Goal: Task Accomplishment & Management: Use online tool/utility

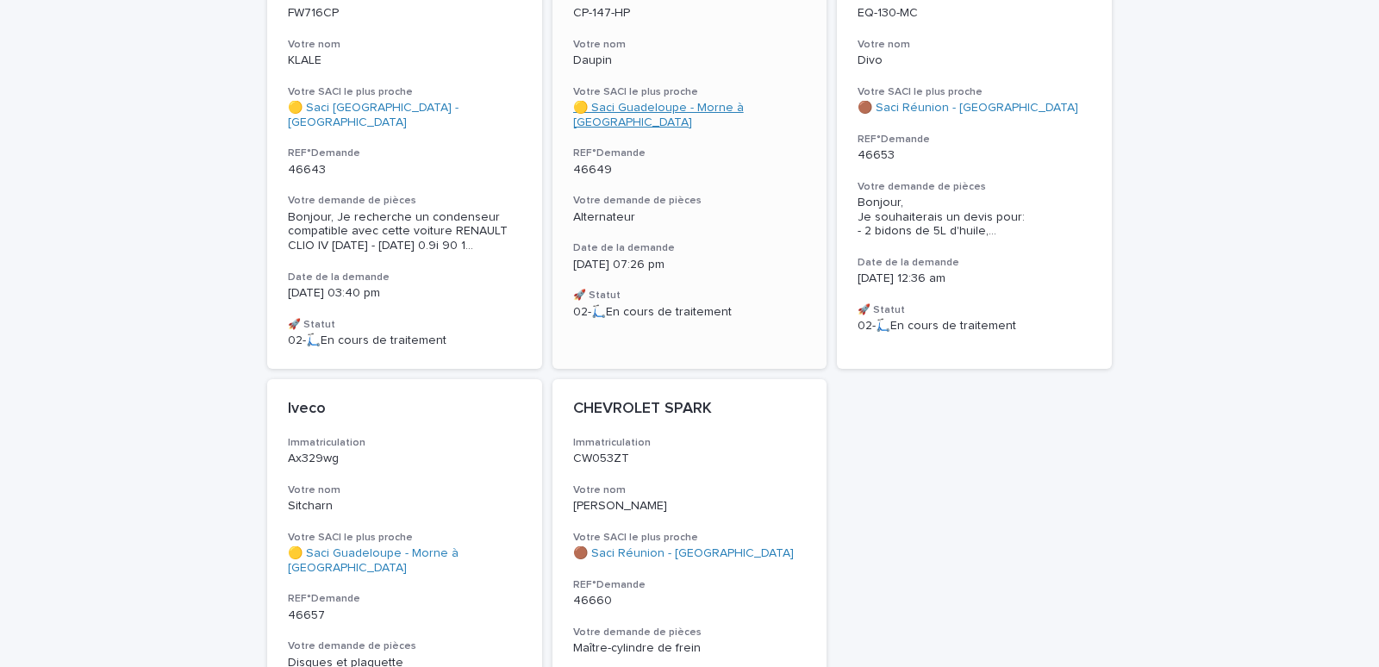
scroll to position [366, 0]
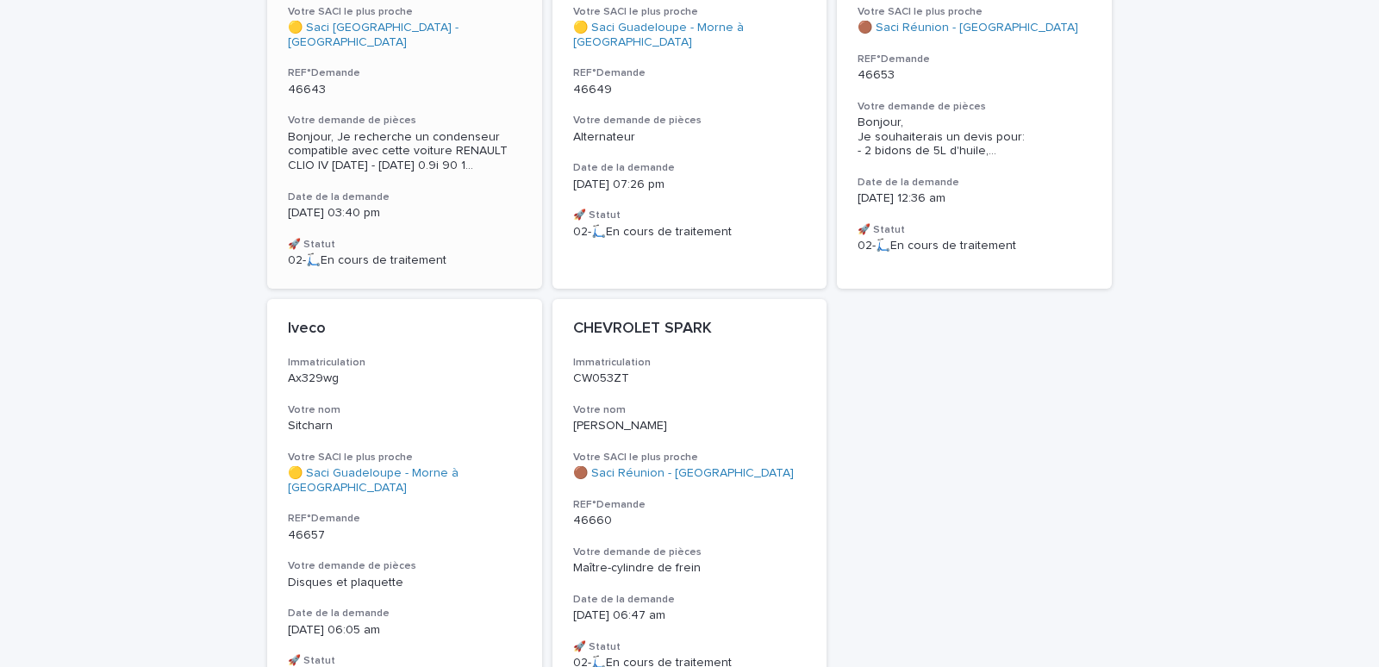
click at [395, 79] on div "46643" at bounding box center [405, 88] width 234 height 18
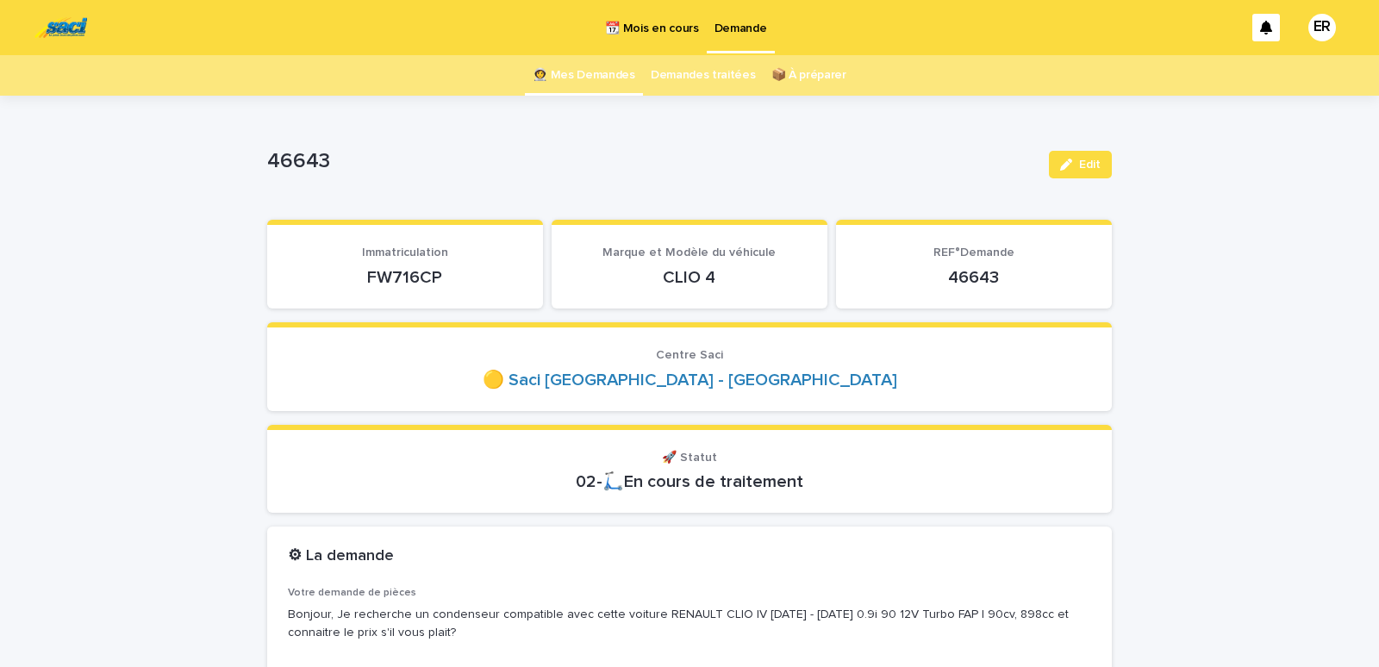
scroll to position [73, 0]
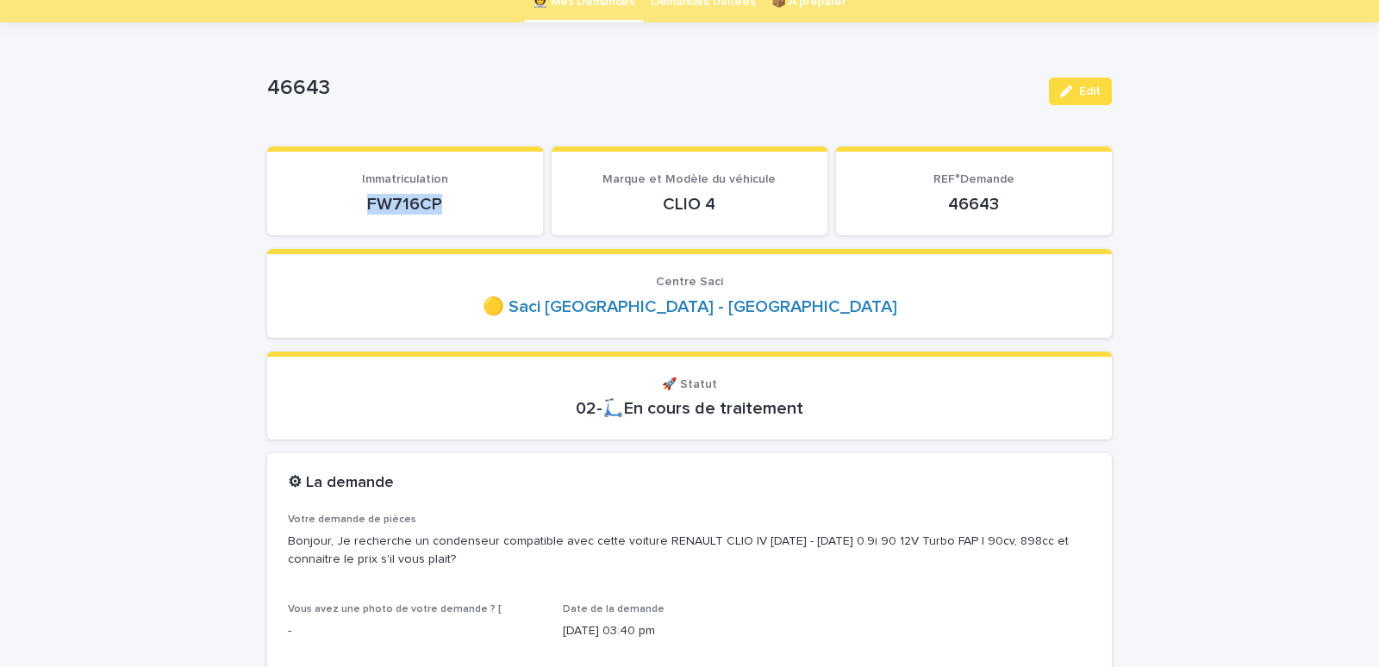
drag, startPoint x: 354, startPoint y: 201, endPoint x: 464, endPoint y: 205, distance: 109.6
click at [464, 205] on p "FW716CP" at bounding box center [405, 204] width 234 height 21
copy p "FW716CP"
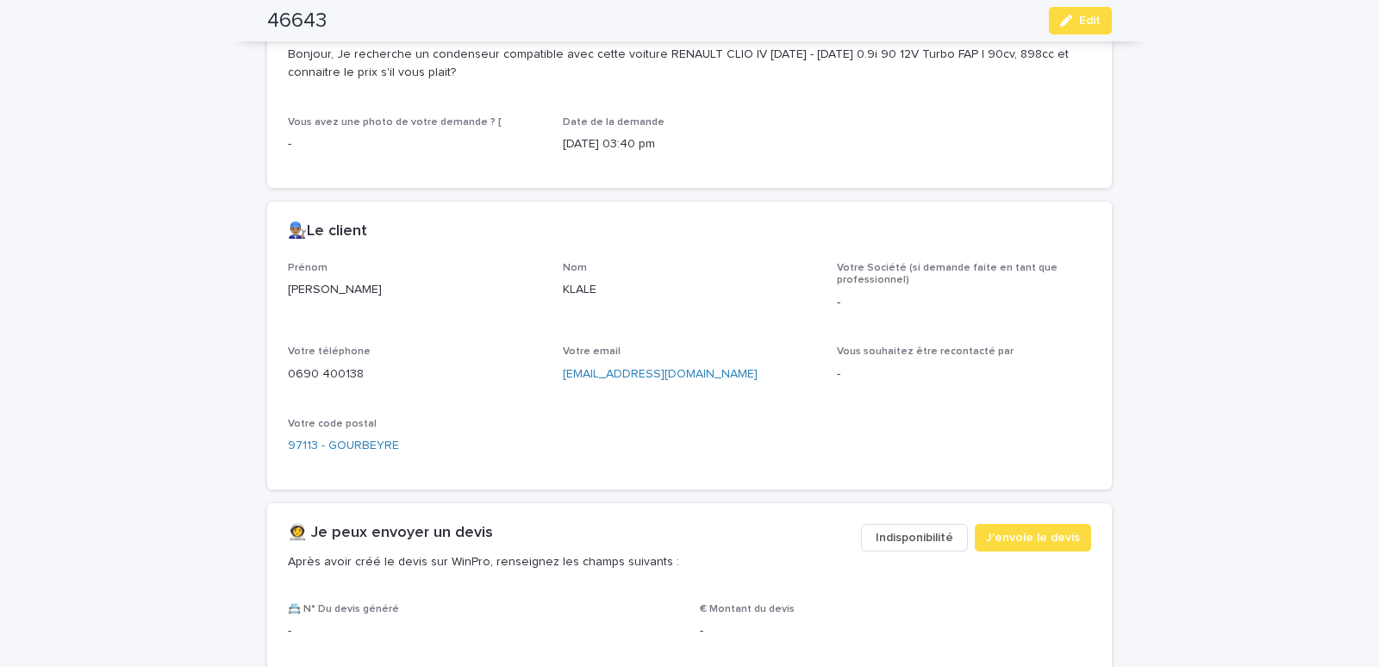
scroll to position [586, 0]
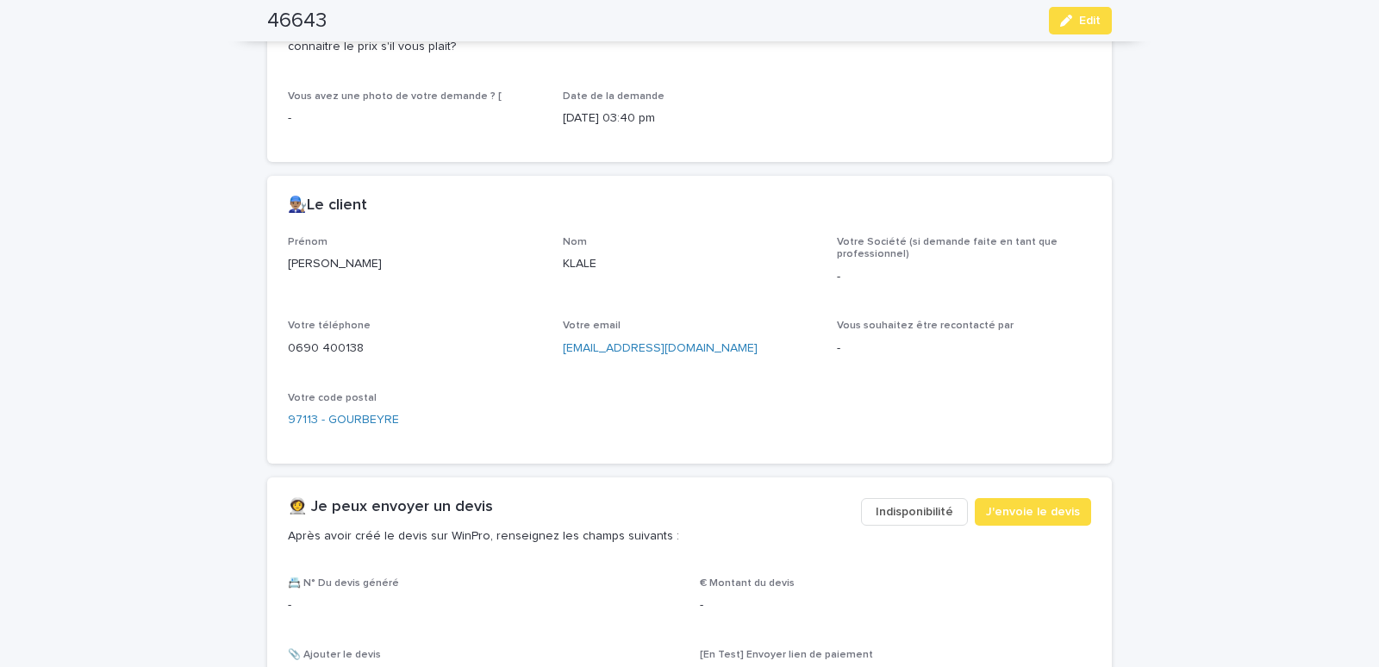
click at [891, 510] on span "Indisponibilité" at bounding box center [915, 511] width 78 height 17
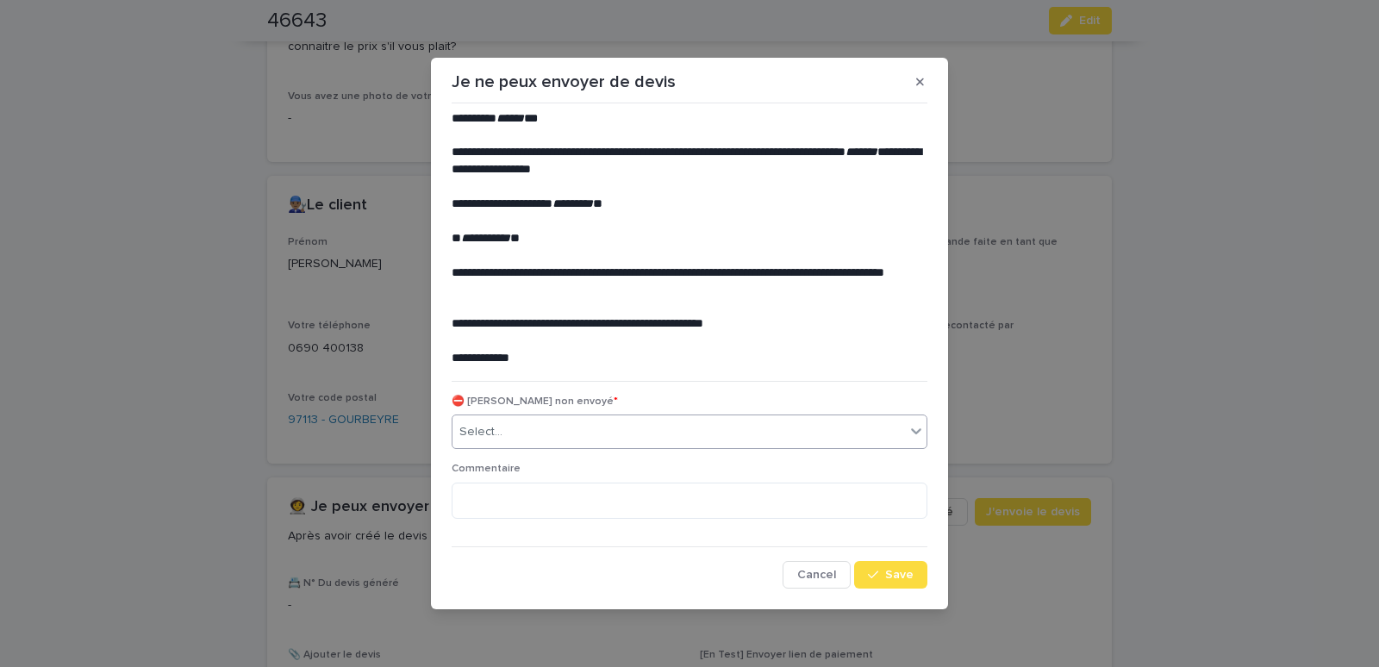
click at [558, 429] on div "Select..." at bounding box center [679, 432] width 453 height 28
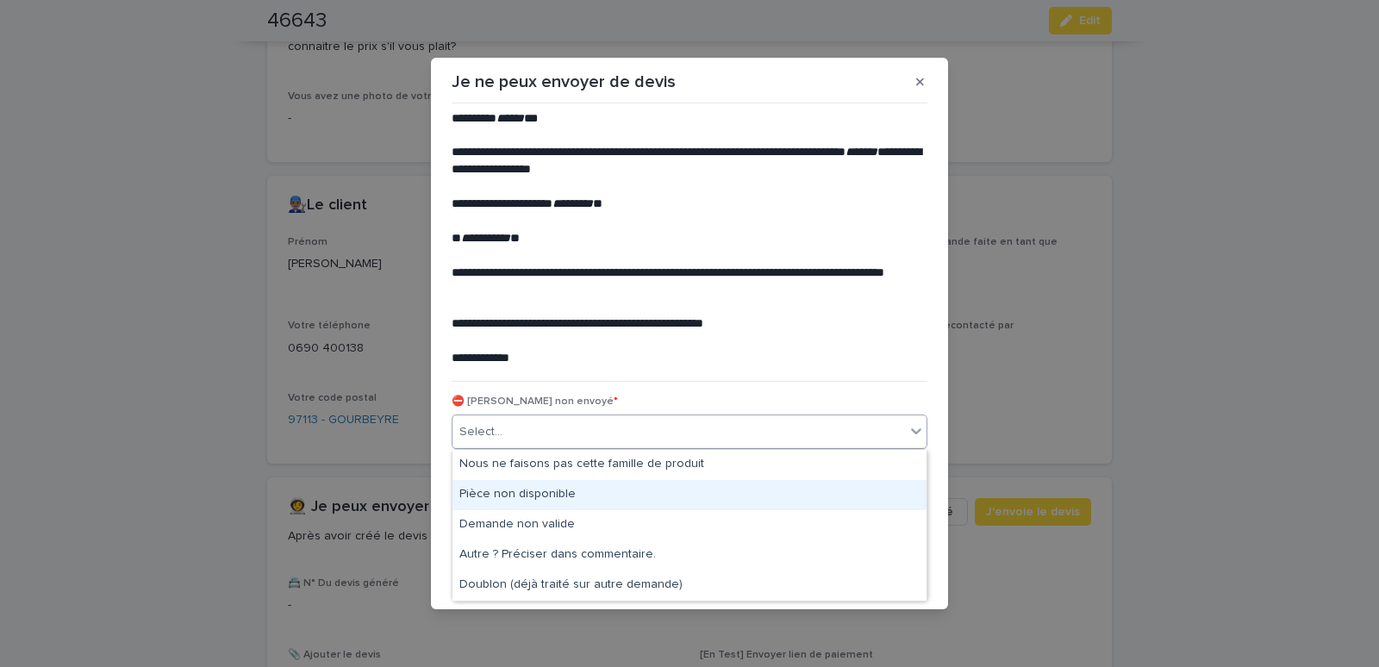
click at [520, 490] on div "Pièce non disponible" at bounding box center [690, 495] width 474 height 30
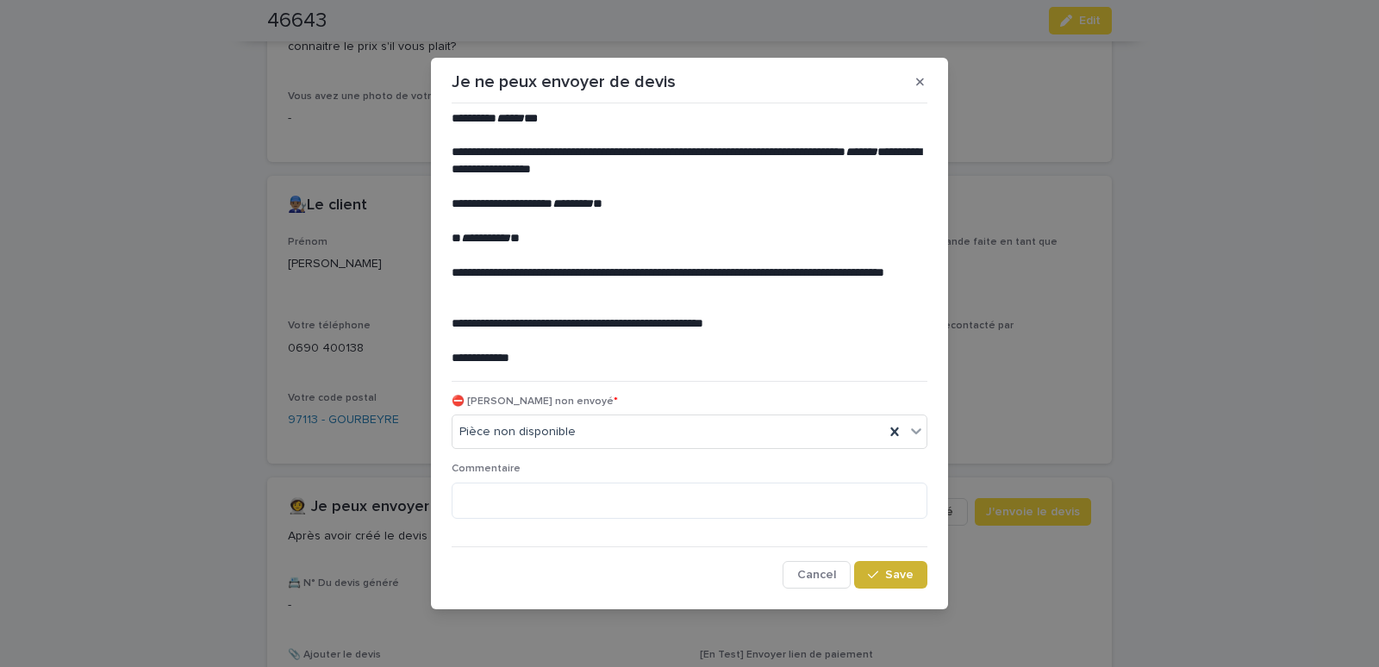
click at [882, 575] on div "button" at bounding box center [876, 575] width 17 height 12
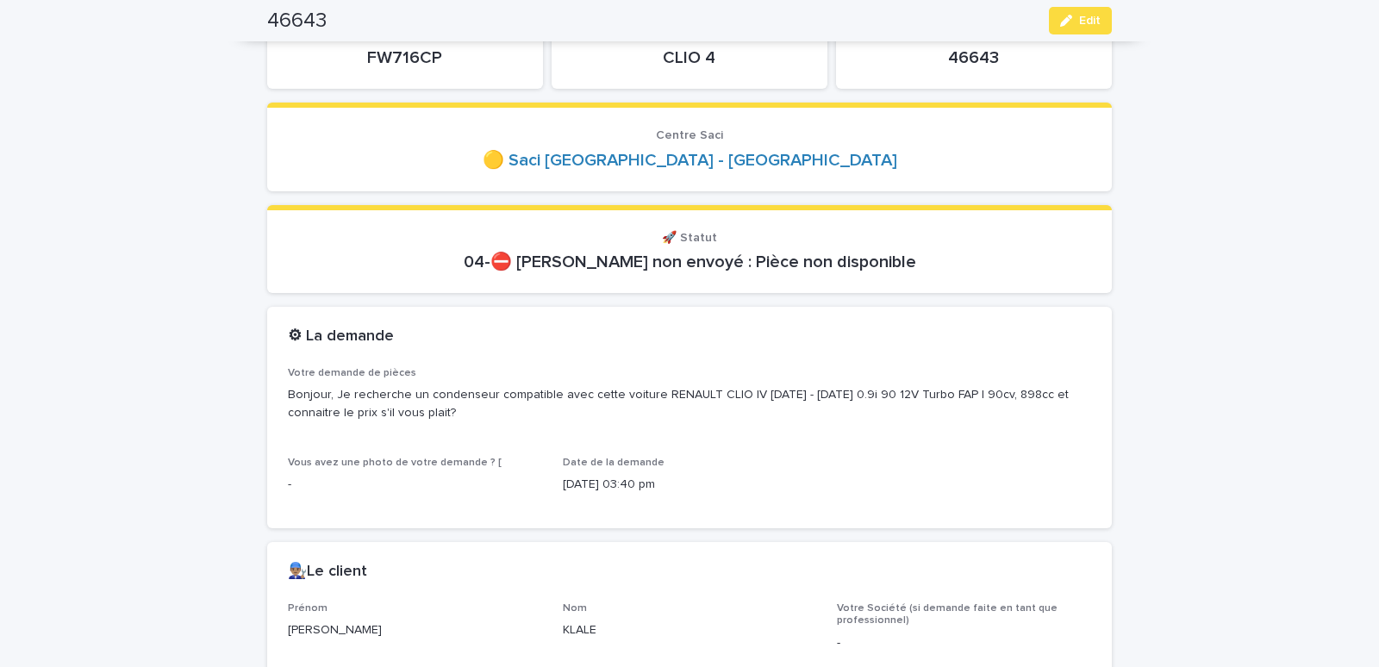
scroll to position [0, 0]
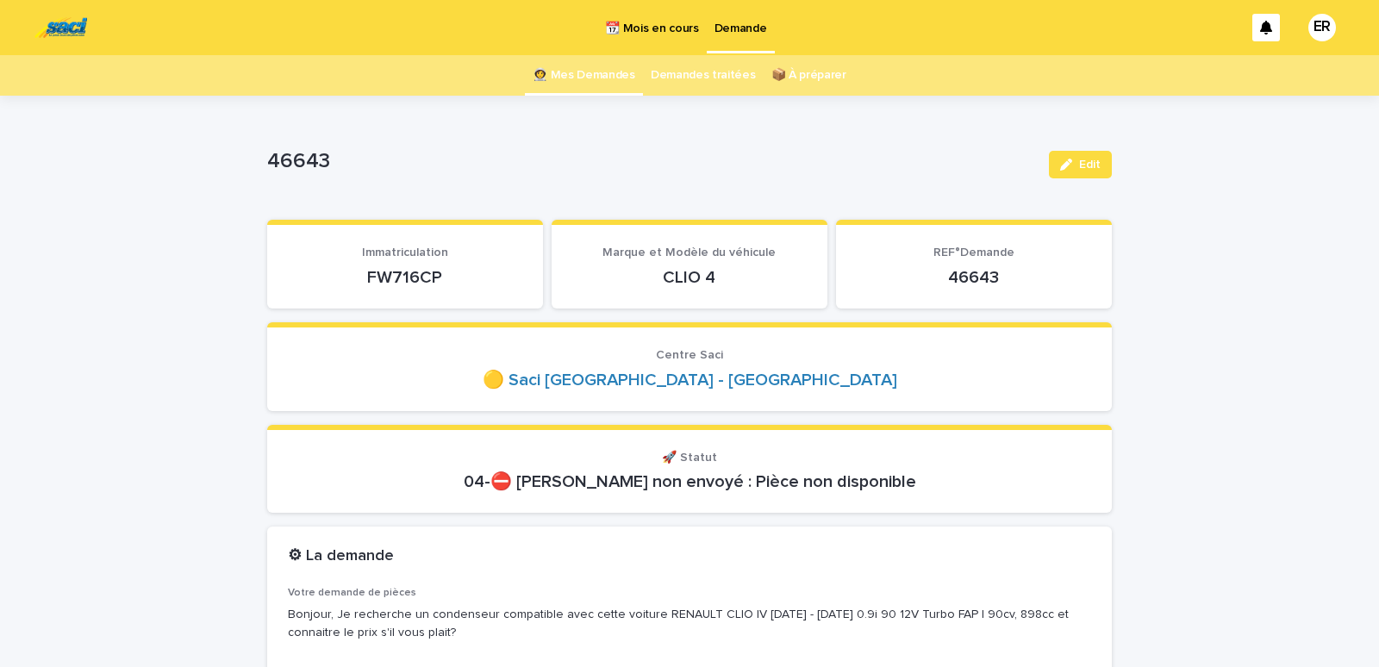
click at [584, 80] on link "👩‍🚀 Mes Demandes" at bounding box center [584, 75] width 103 height 41
